Goal: Information Seeking & Learning: Find specific page/section

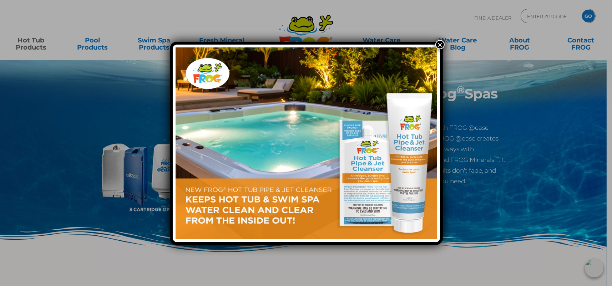
click at [566, 15] on div "×" at bounding box center [306, 143] width 612 height 286
click at [436, 44] on button "×" at bounding box center [439, 44] width 9 height 9
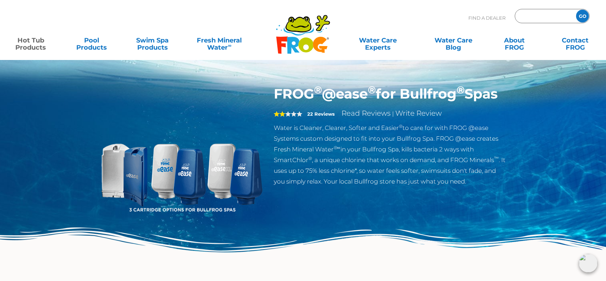
click at [527, 16] on input "Zip Code Form" at bounding box center [545, 16] width 48 height 10
type input "92563"
click at [583, 16] on input "GO" at bounding box center [582, 16] width 13 height 13
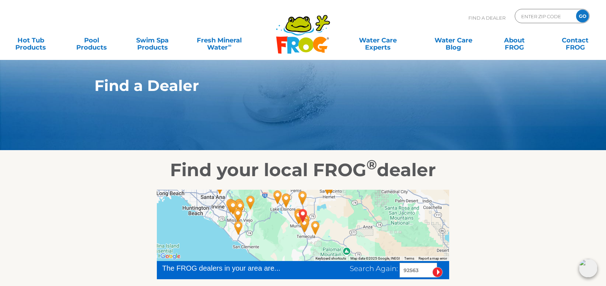
click at [305, 225] on img "Blue Haven Pools - Murrieta/Temecula/Southwest Riv - 4 miles away." at bounding box center [304, 225] width 16 height 19
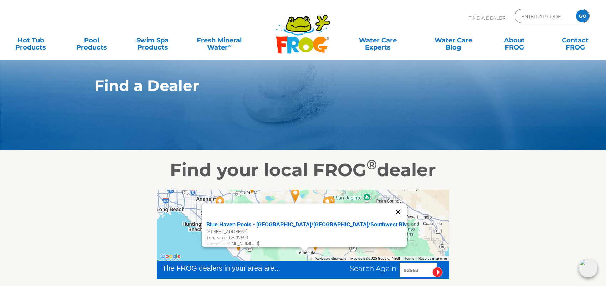
click at [390, 209] on button "Close" at bounding box center [398, 211] width 17 height 17
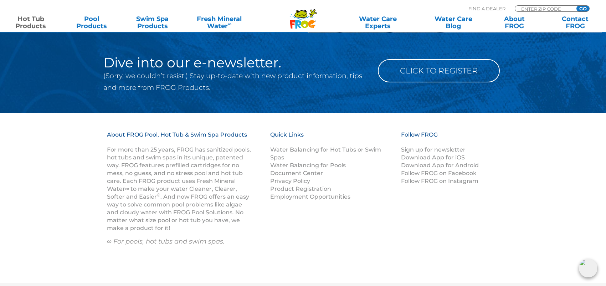
scroll to position [845, 0]
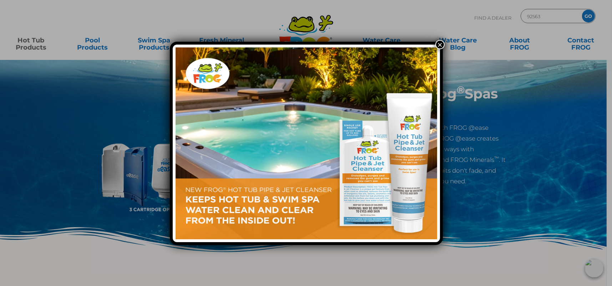
click at [440, 48] on button "×" at bounding box center [439, 44] width 9 height 9
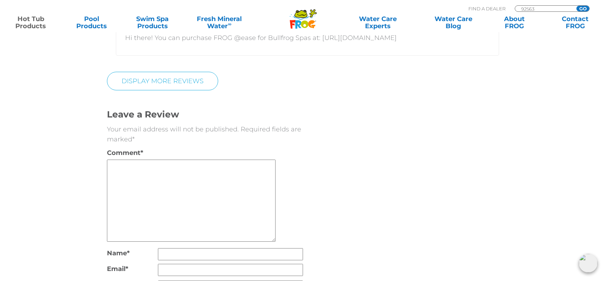
scroll to position [1891, 0]
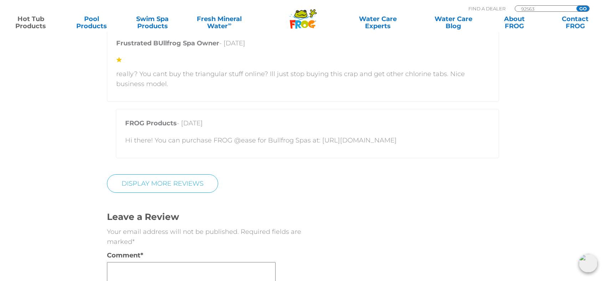
drag, startPoint x: 318, startPoint y: 142, endPoint x: 415, endPoint y: 141, distance: 97.0
click at [415, 141] on p "Hi there! You can purchase FROG @ease for Bullfrog Spas at: https://shop.bullfr…" at bounding box center [307, 140] width 365 height 10
